Goal: Use online tool/utility: Use online tool/utility

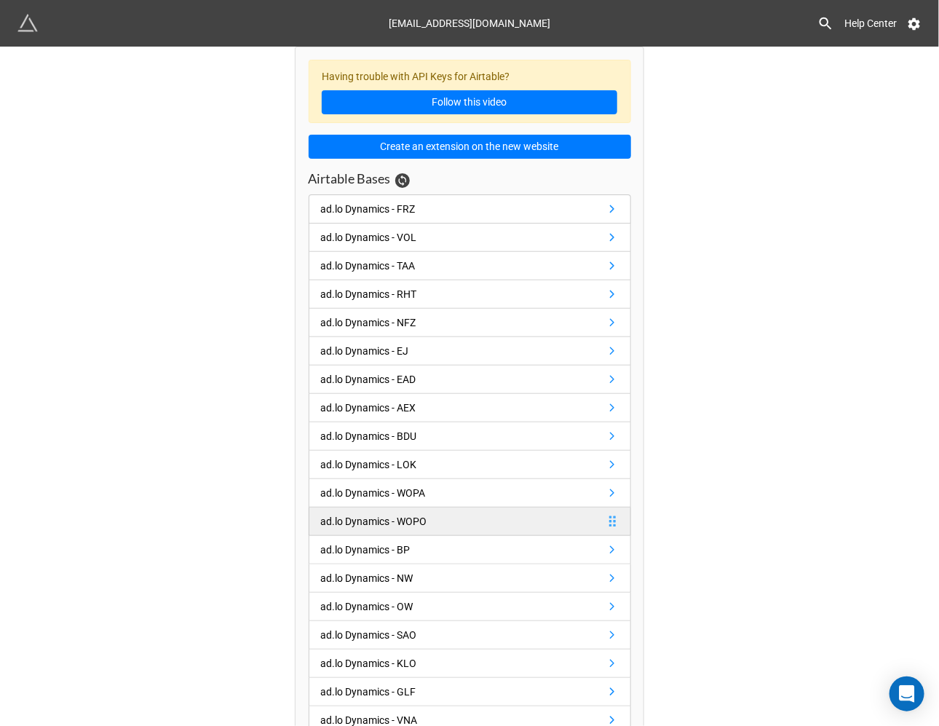
click at [352, 529] on div "ad.lo Dynamics - WOPO" at bounding box center [374, 521] width 106 height 16
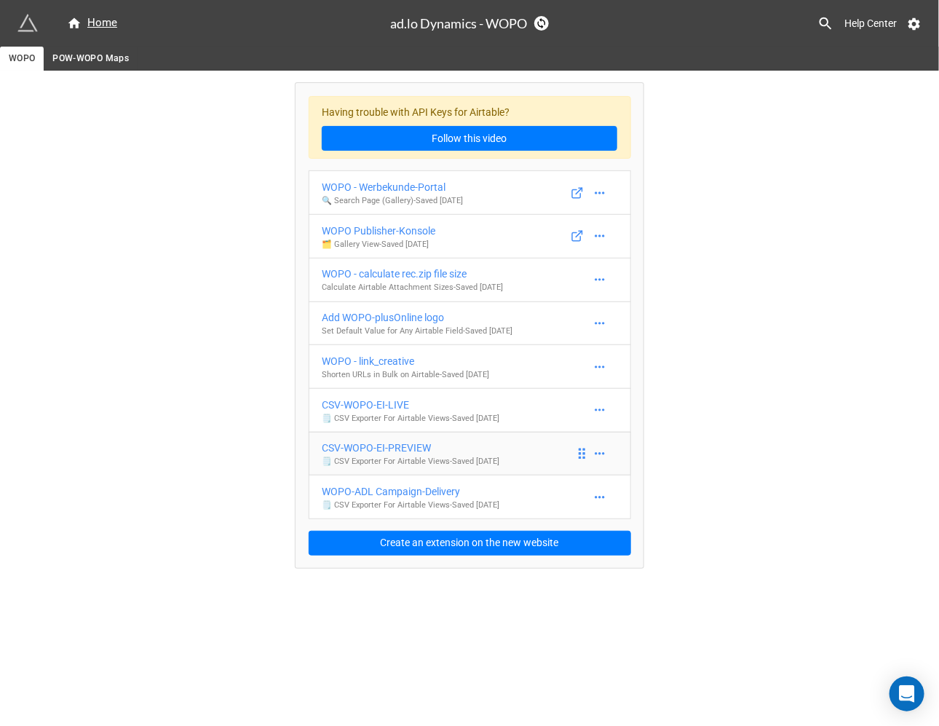
click at [360, 451] on div "CSV-WOPO-EI-PREVIEW" at bounding box center [411, 448] width 178 height 16
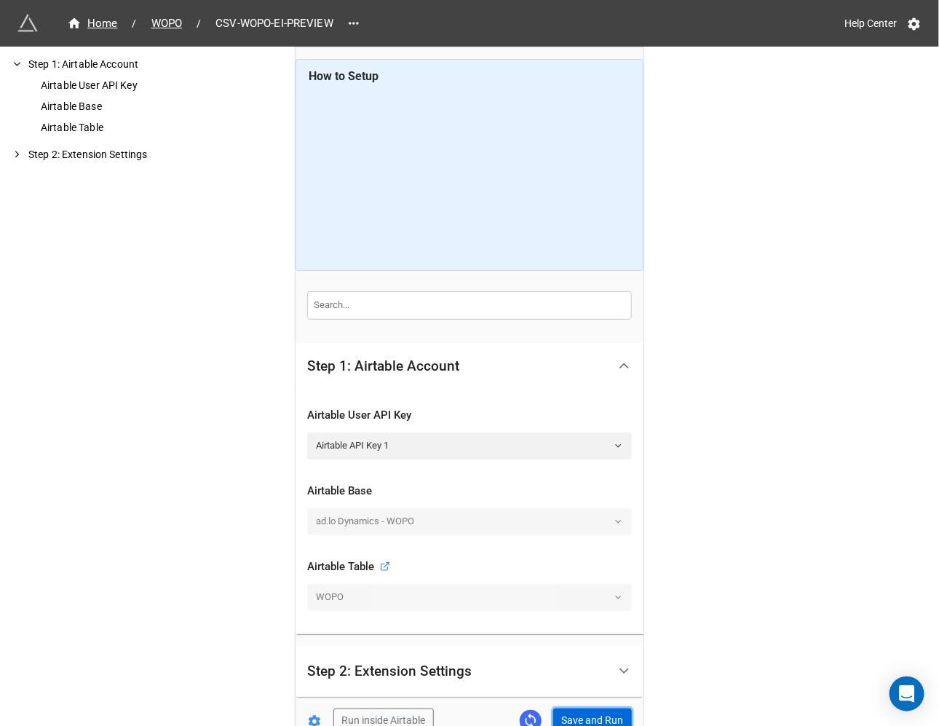
click at [569, 721] on button "Save and Run" at bounding box center [592, 720] width 79 height 25
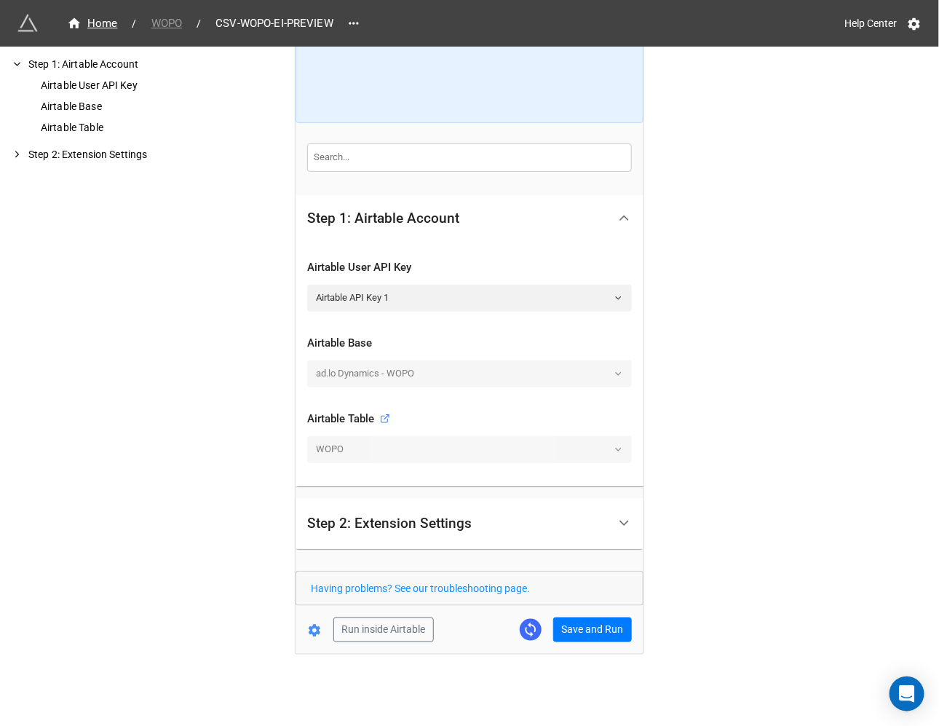
scroll to position [147, 0]
click at [85, 21] on div "Home" at bounding box center [92, 23] width 51 height 17
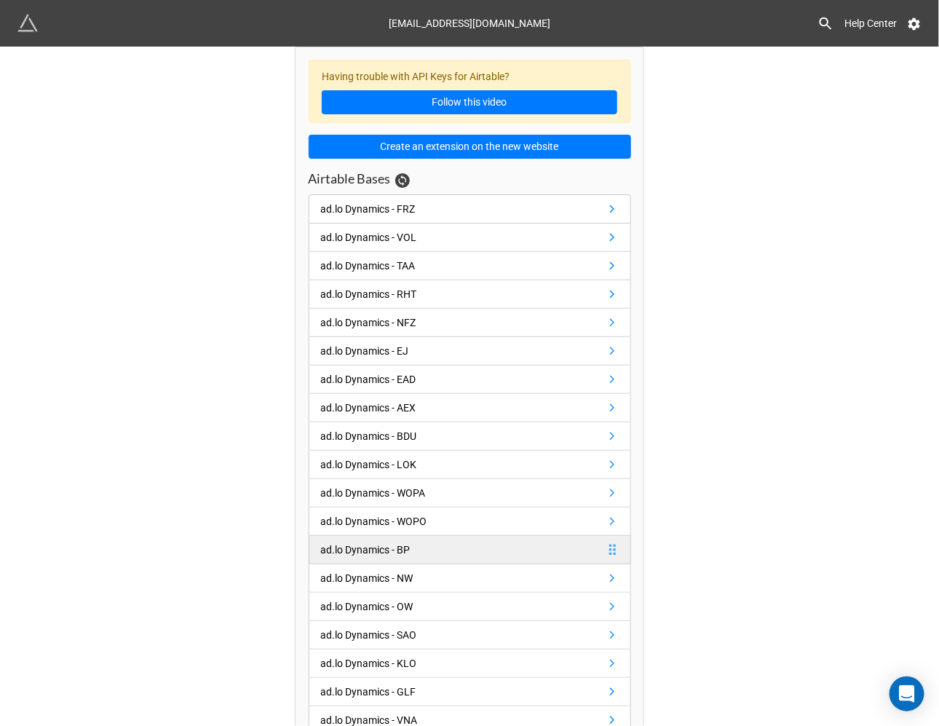
click at [402, 555] on div "ad.lo Dynamics - BP" at bounding box center [366, 549] width 90 height 16
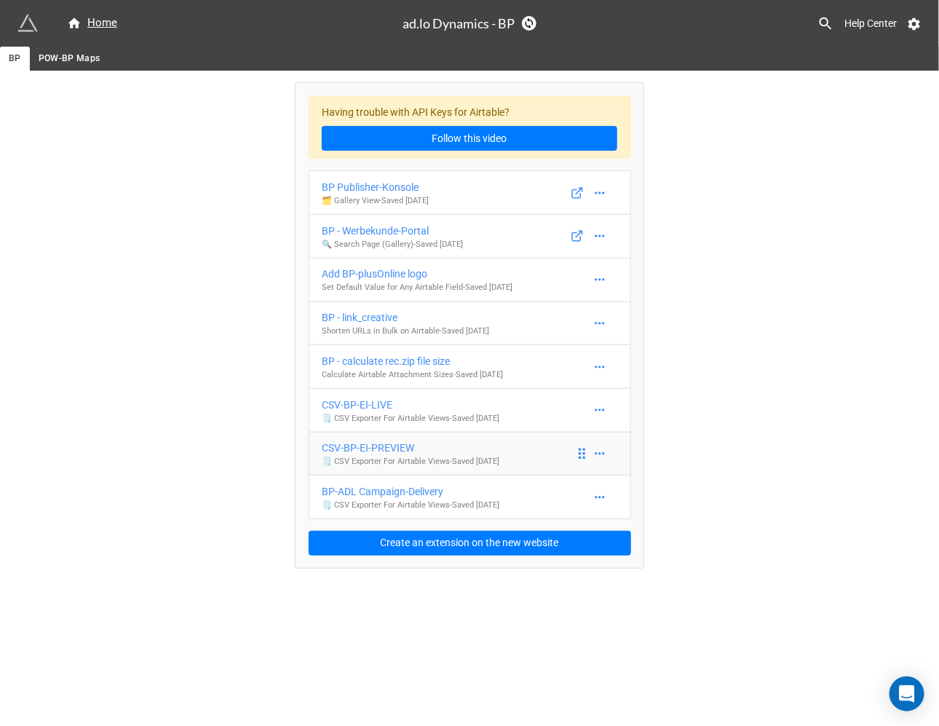
click at [393, 452] on div "CSV-BP-EI-PREVIEW" at bounding box center [411, 448] width 178 height 16
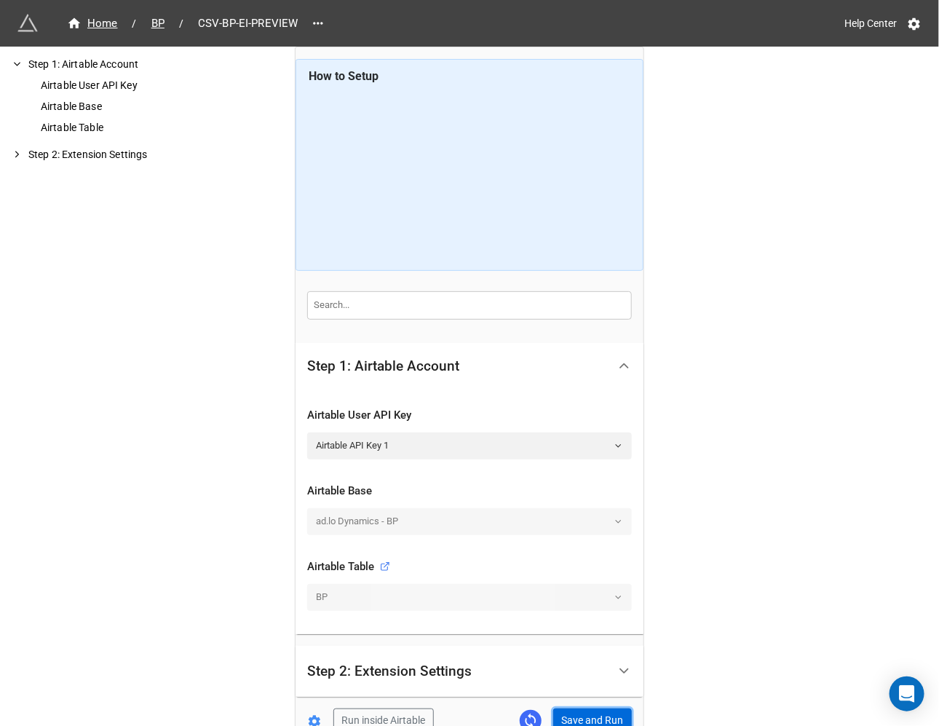
click at [567, 715] on button "Save and Run" at bounding box center [592, 720] width 79 height 25
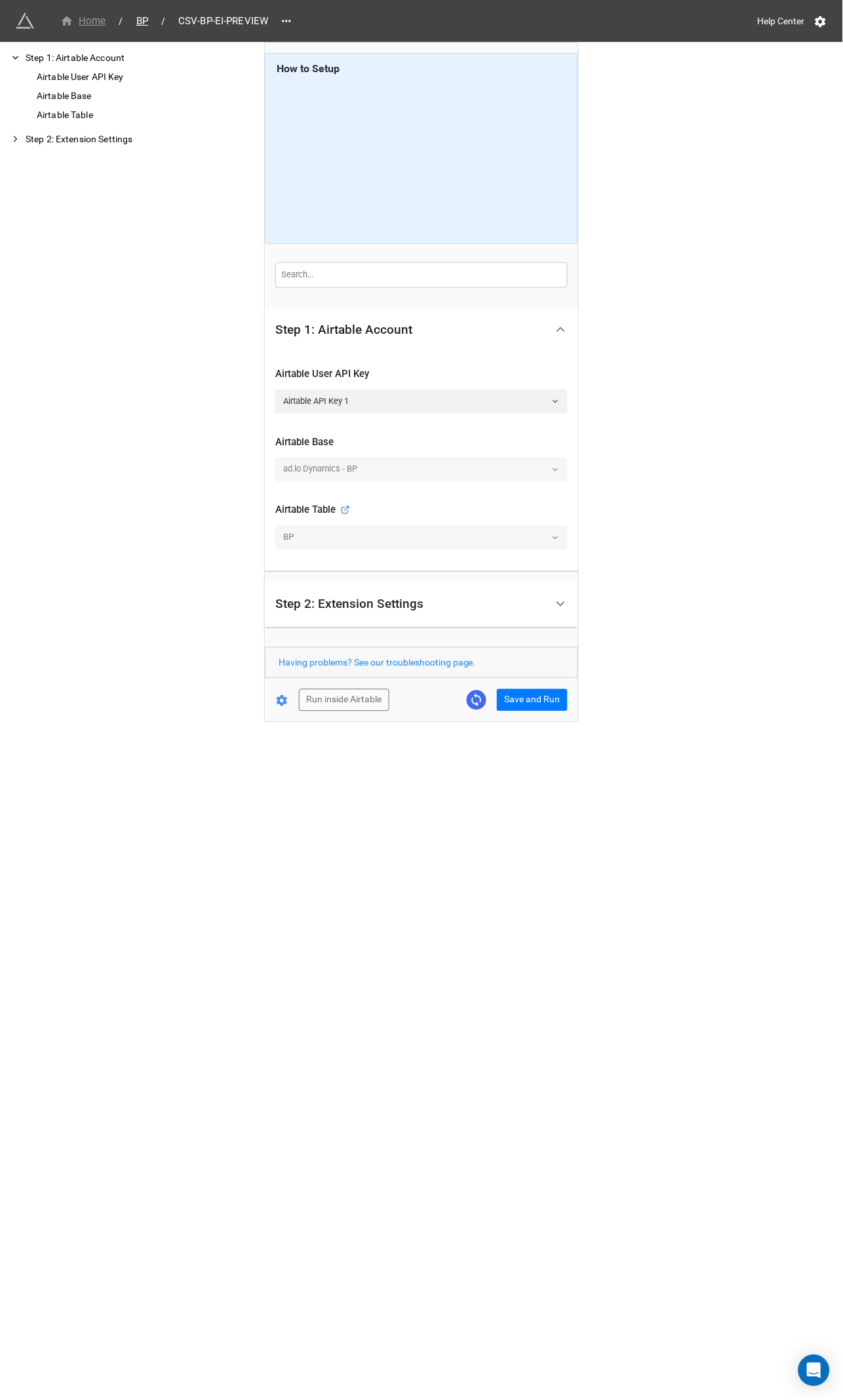
click at [86, 20] on div "Home" at bounding box center [83, 21] width 46 height 15
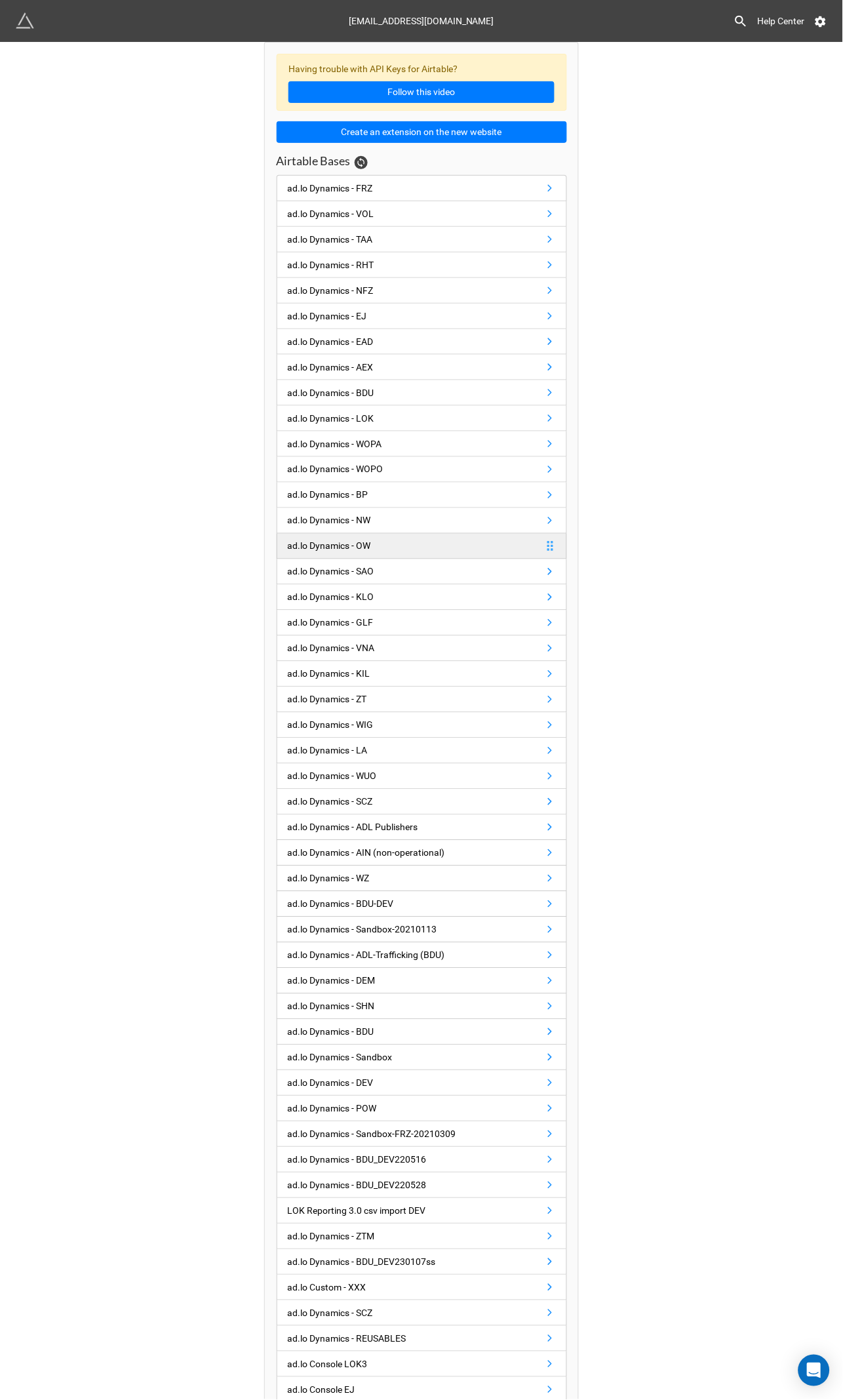
click at [314, 550] on div "ad.lo Dynamics - OW" at bounding box center [330, 546] width 83 height 14
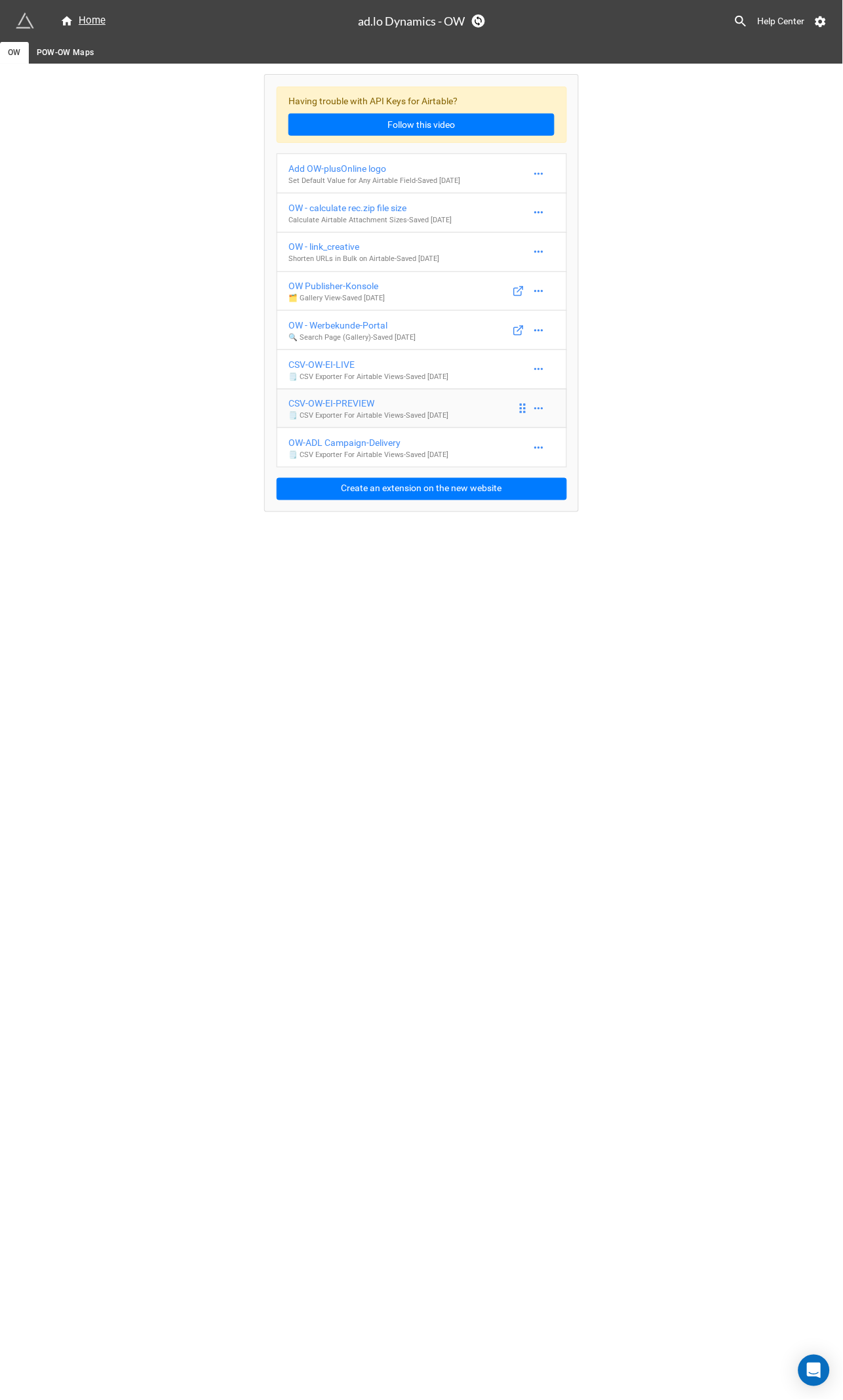
click at [328, 405] on div "CSV-OW-EI-PREVIEW" at bounding box center [368, 404] width 160 height 14
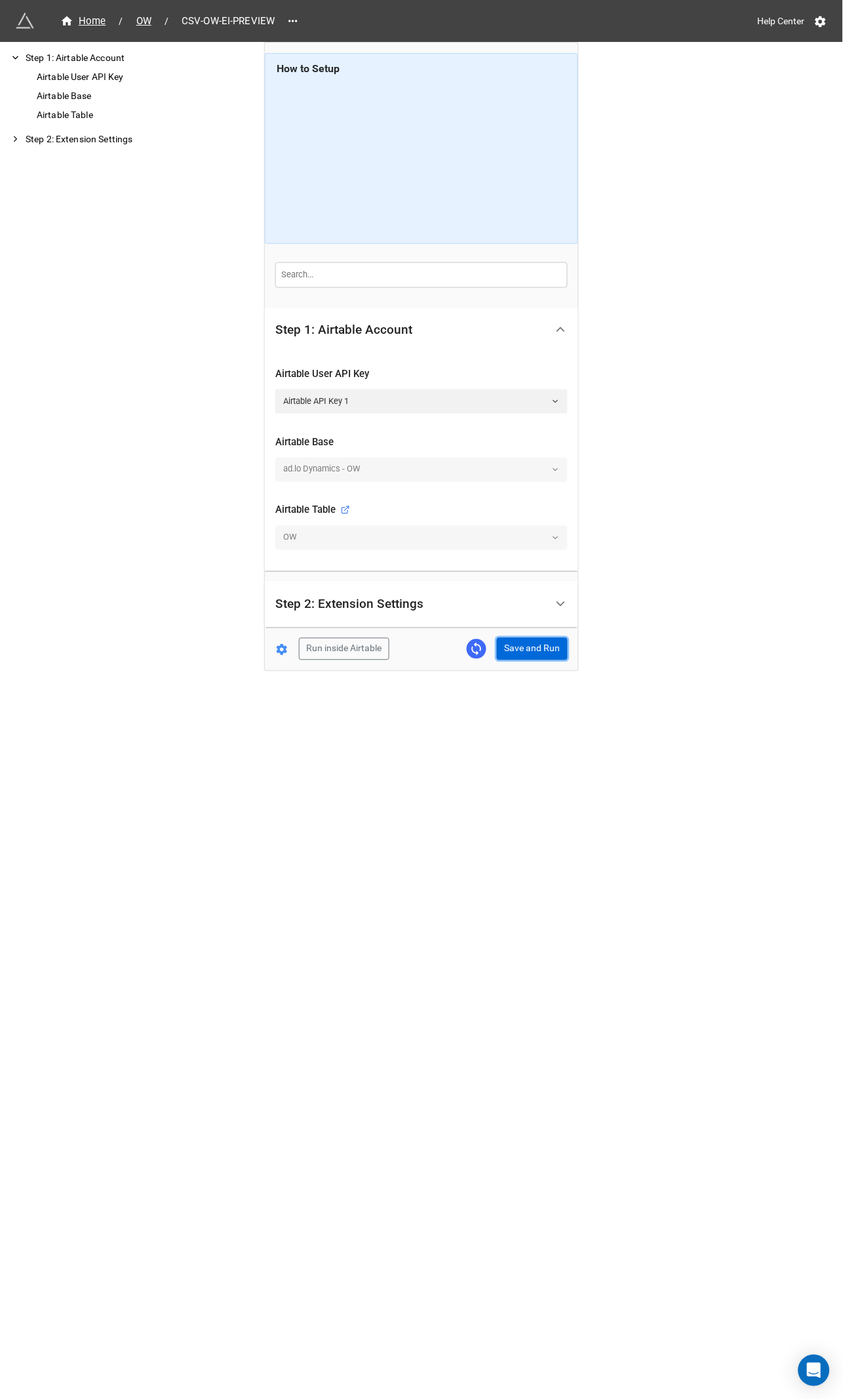
click at [511, 644] on button "Save and Run" at bounding box center [532, 649] width 71 height 23
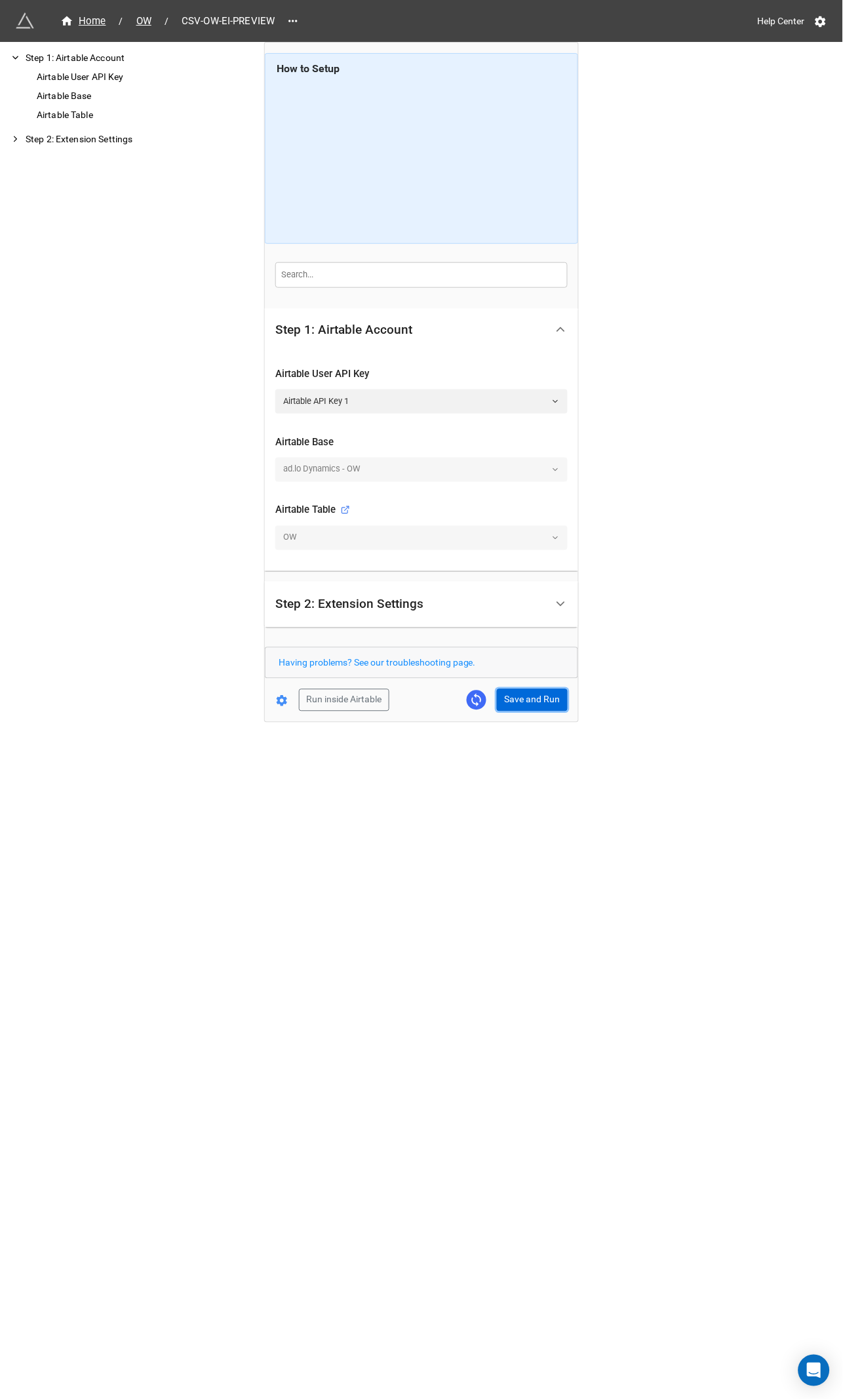
click at [523, 653] on button "Save and Run" at bounding box center [532, 700] width 71 height 23
